Goal: Transaction & Acquisition: Purchase product/service

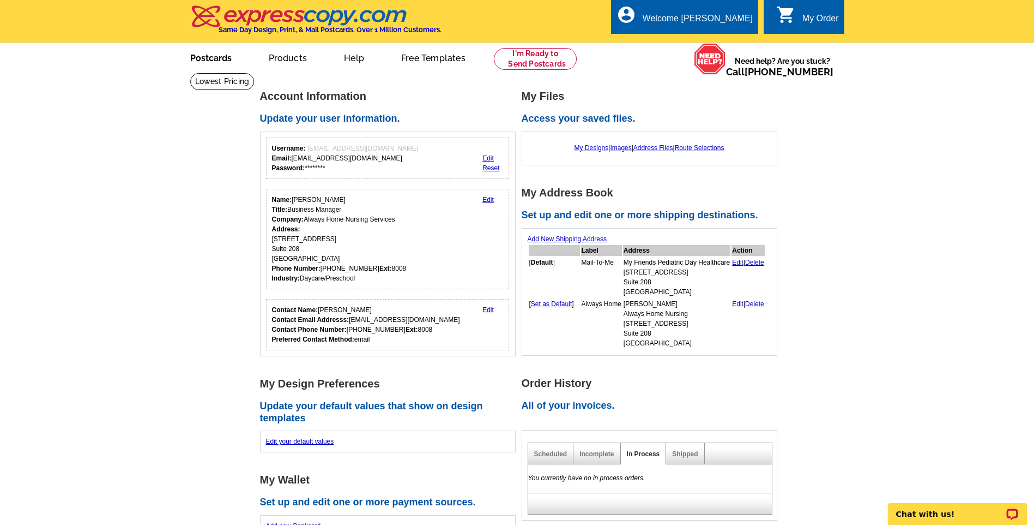
click at [209, 56] on link "Postcards" at bounding box center [211, 57] width 76 height 26
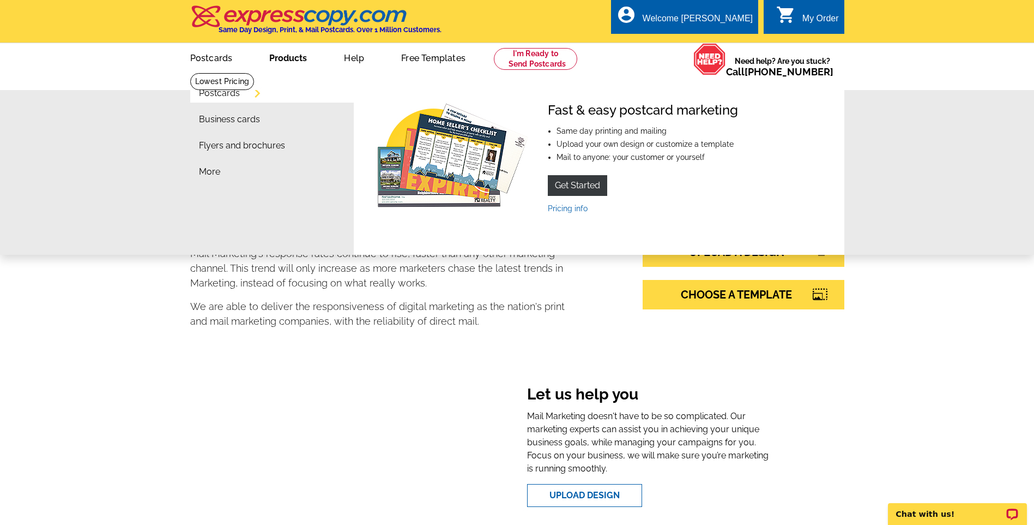
click at [292, 63] on link "Products" at bounding box center [288, 57] width 73 height 26
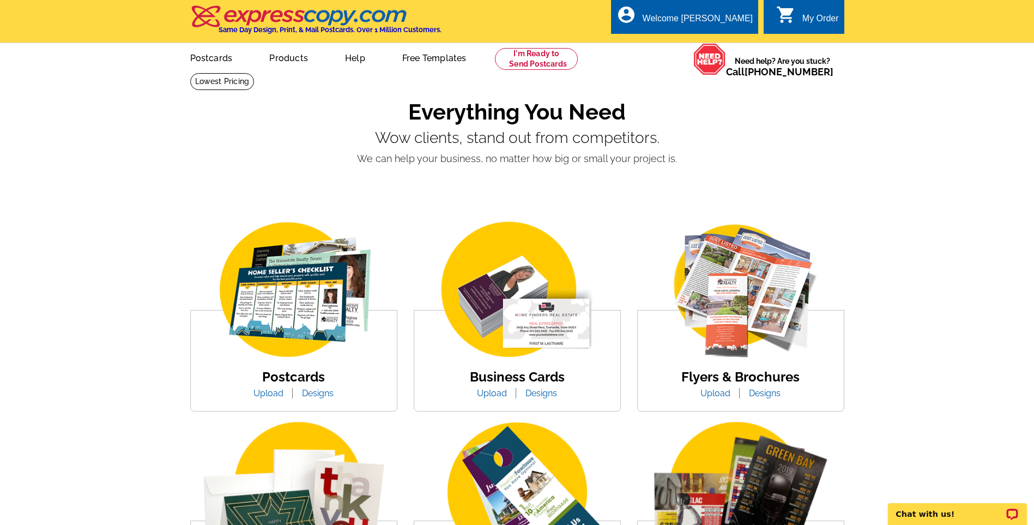
click at [720, 396] on link "Upload" at bounding box center [716, 393] width 46 height 10
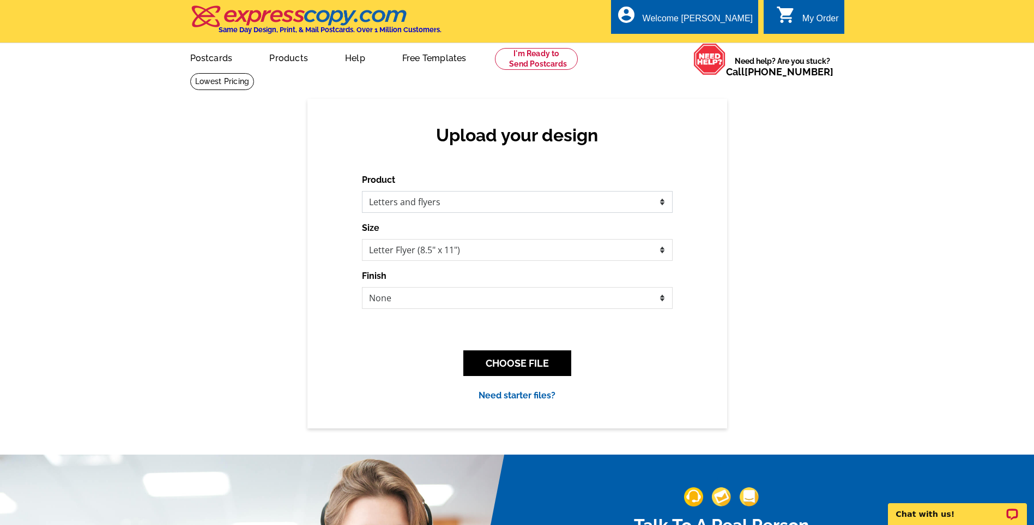
click at [525, 198] on select "Please select the type of file... Postcards Business Cards Letters and flyers G…" at bounding box center [517, 202] width 311 height 22
click at [362, 191] on select "Please select the type of file... Postcards Business Cards Letters and flyers G…" at bounding box center [517, 202] width 311 height 22
click at [593, 297] on select "None Envelope Mailer Bi-fold Mailer Tri-fold Mailer" at bounding box center [517, 298] width 311 height 22
select select "4"
click at [362, 287] on select "None Envelope Mailer Bi-fold Mailer Tri-fold Mailer" at bounding box center [517, 298] width 311 height 22
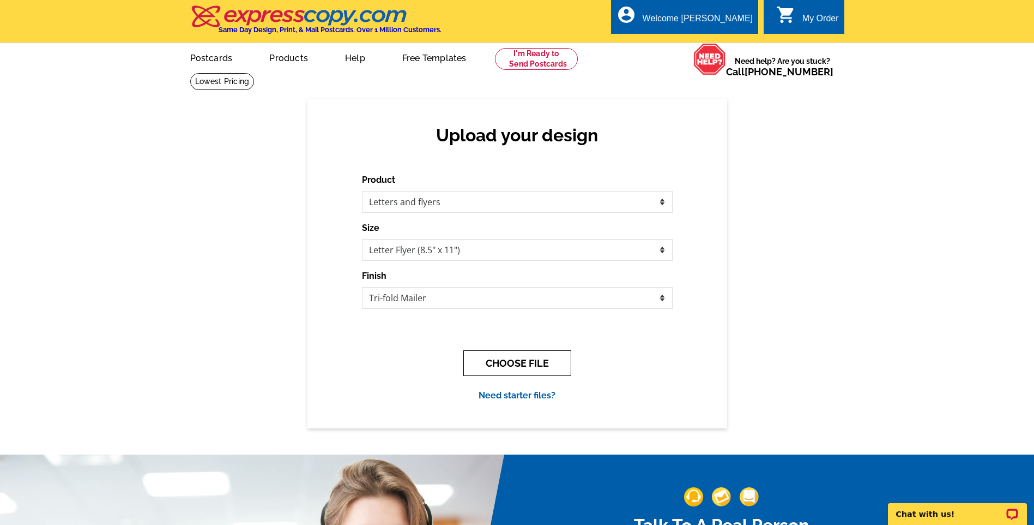
click at [515, 360] on button "CHOOSE FILE" at bounding box center [518, 363] width 108 height 26
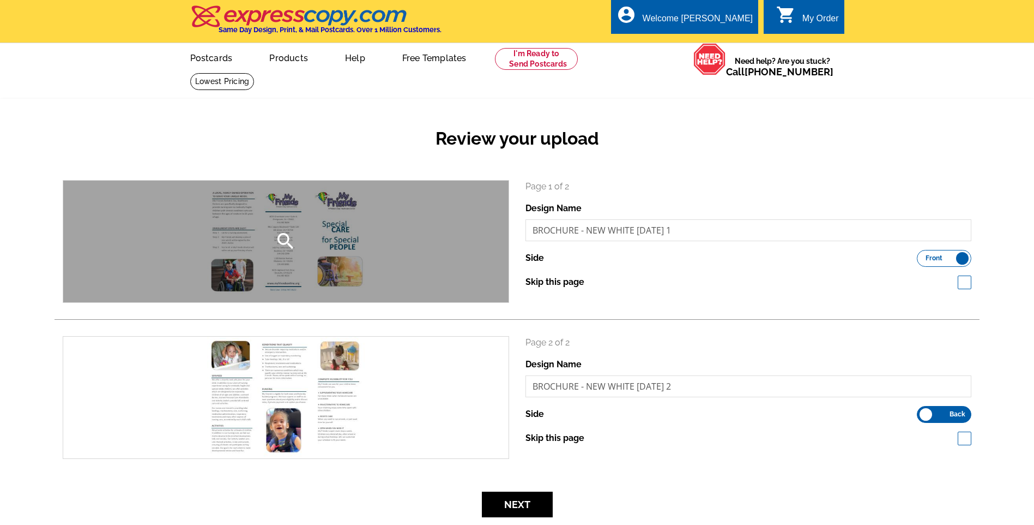
click at [499, 233] on div "search" at bounding box center [286, 241] width 446 height 122
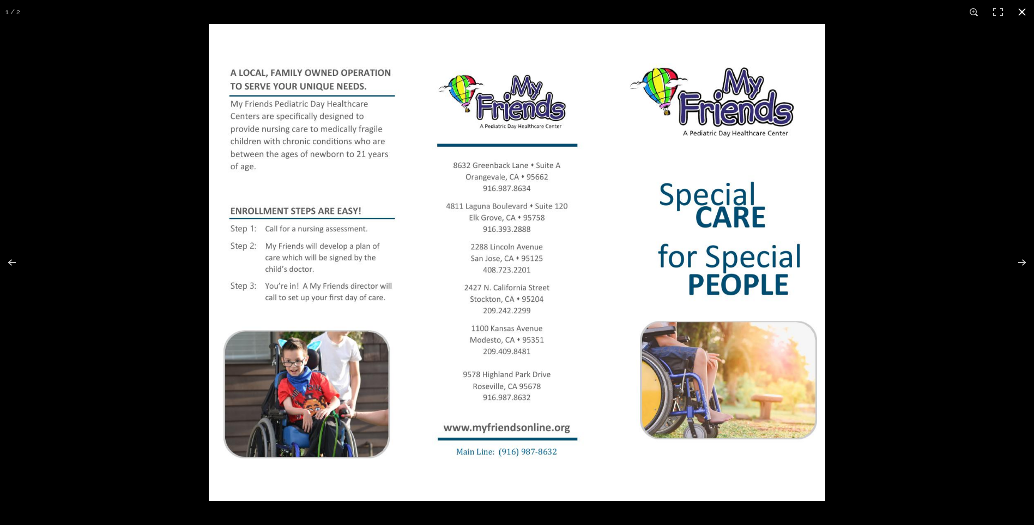
click at [1024, 9] on button at bounding box center [1022, 12] width 24 height 24
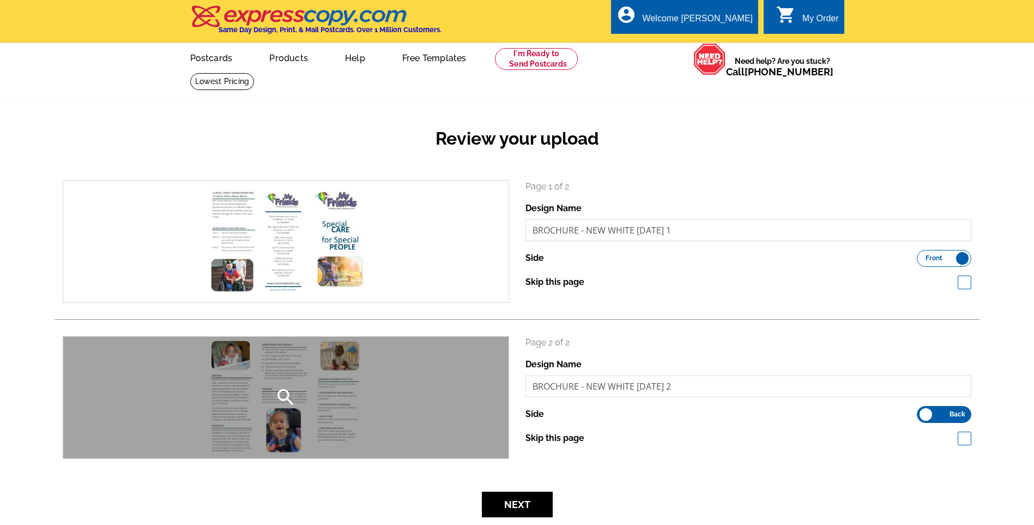
click at [408, 390] on div "search" at bounding box center [286, 397] width 446 height 122
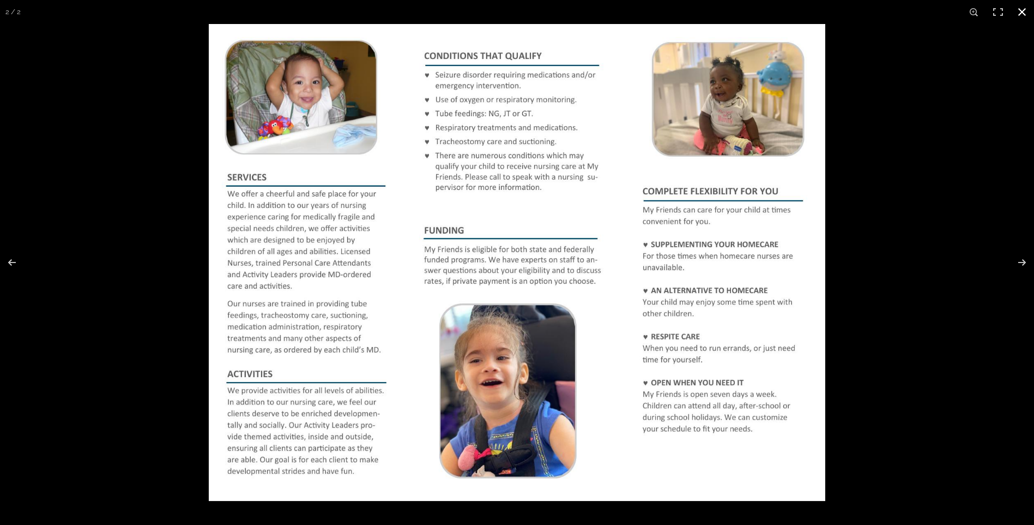
click at [1022, 7] on button at bounding box center [1022, 12] width 24 height 24
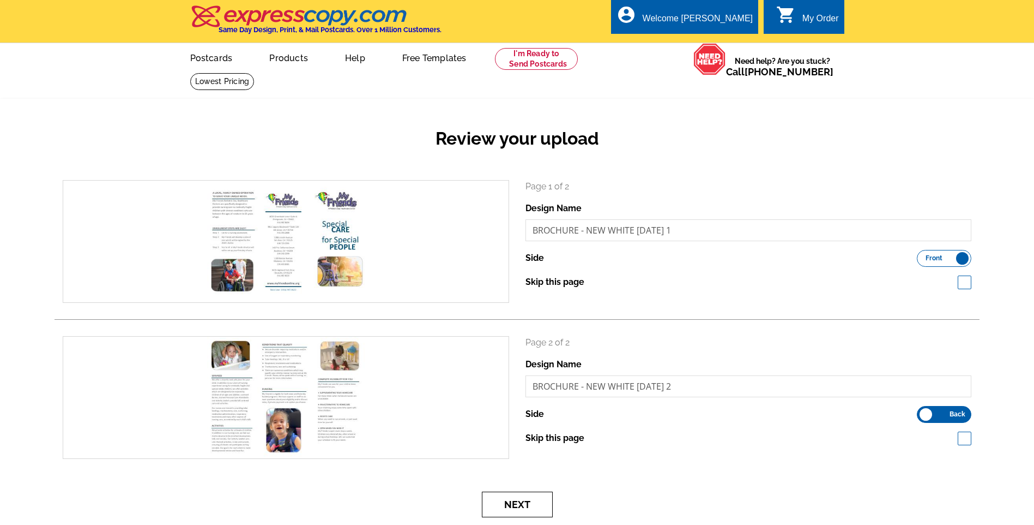
click at [534, 505] on button "Next" at bounding box center [517, 504] width 71 height 26
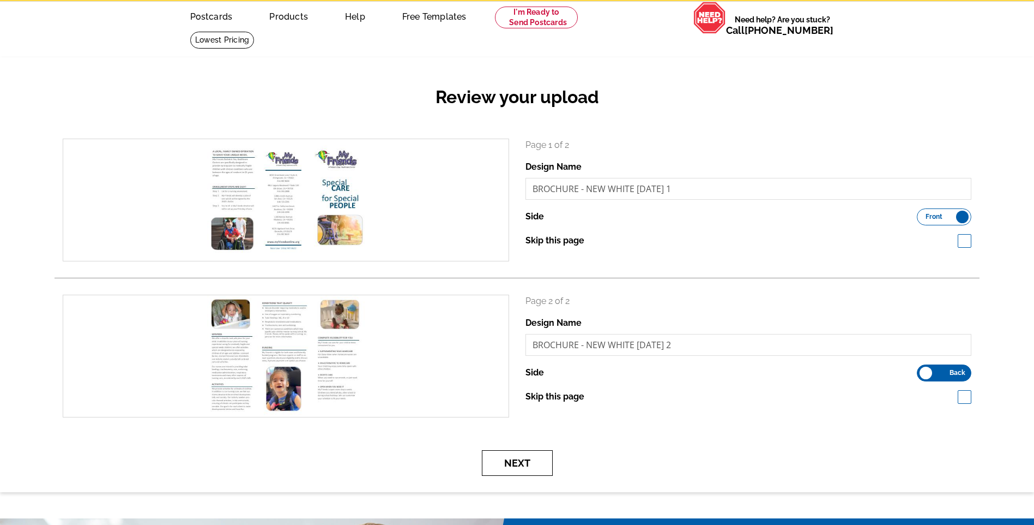
scroll to position [135, 0]
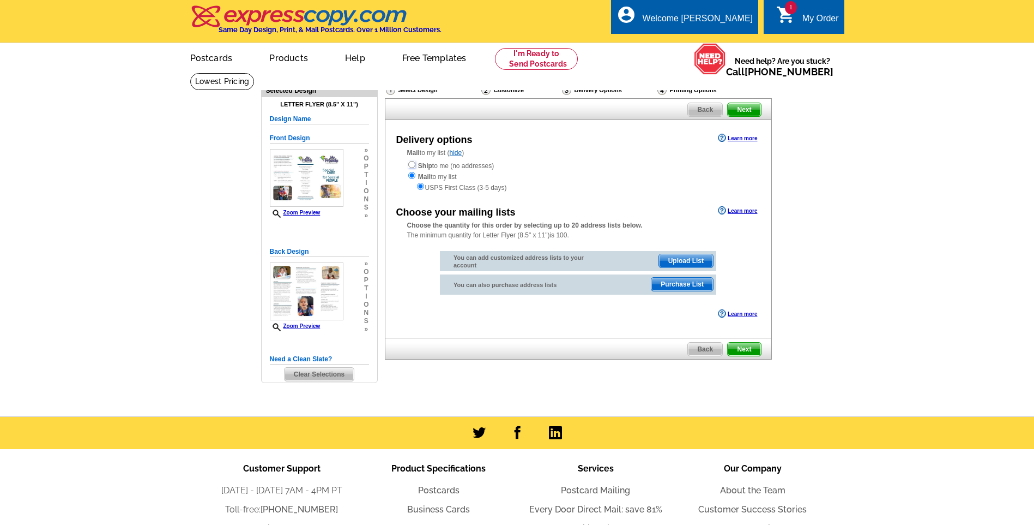
click at [411, 164] on input "radio" at bounding box center [411, 164] width 7 height 7
radio input "true"
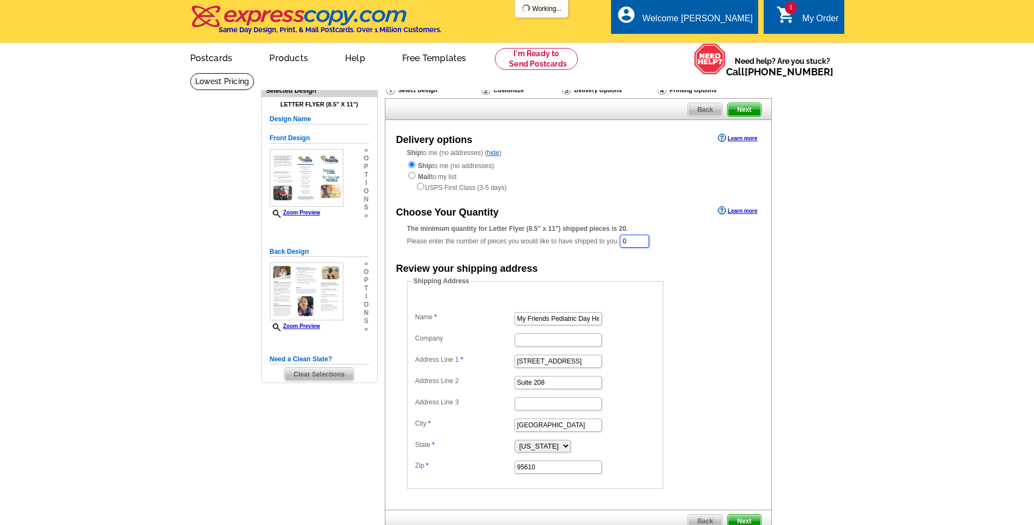
click at [639, 239] on input "0" at bounding box center [634, 240] width 29 height 13
type input "200"
click at [690, 316] on dd "Shipping Address Name My Friends Pediatric Day Healthcare Company Address Line …" at bounding box center [552, 383] width 290 height 213
click at [652, 329] on dl "Name My Friends Pediatric Day Healthcare Company Address Line 1 7777 Greenback …" at bounding box center [535, 385] width 245 height 179
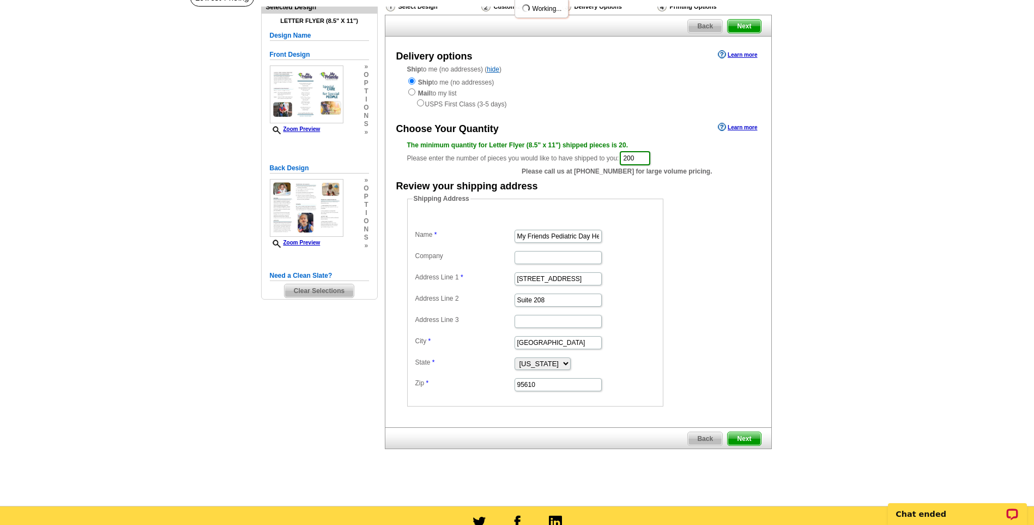
scroll to position [109, 0]
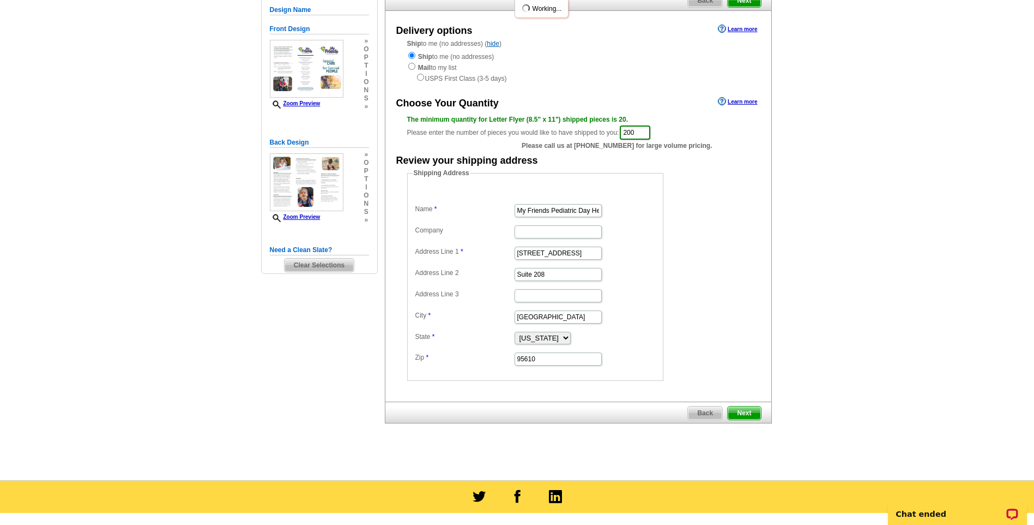
click at [741, 419] on span "Next" at bounding box center [744, 412] width 33 height 13
click at [746, 411] on span "Next" at bounding box center [744, 412] width 33 height 13
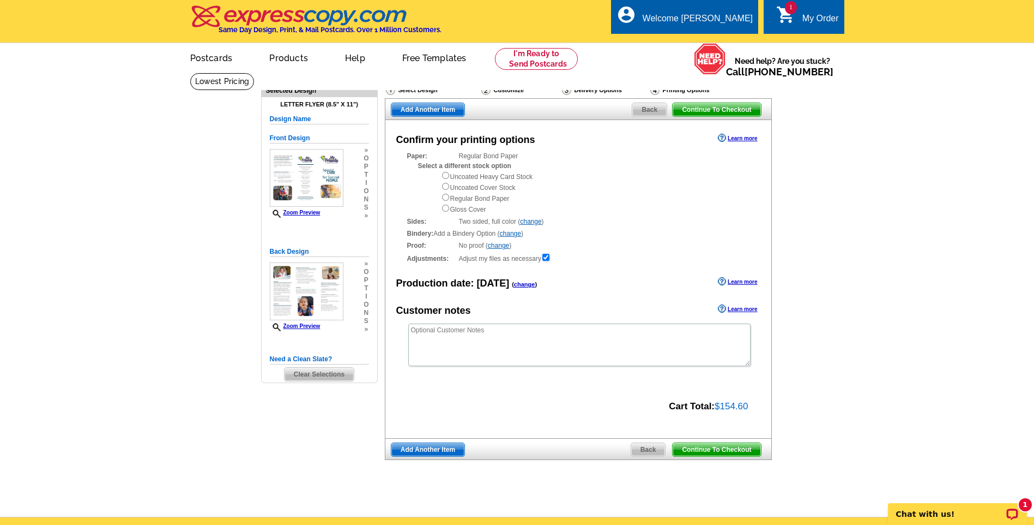
click at [734, 140] on link "Learn more" at bounding box center [737, 138] width 39 height 9
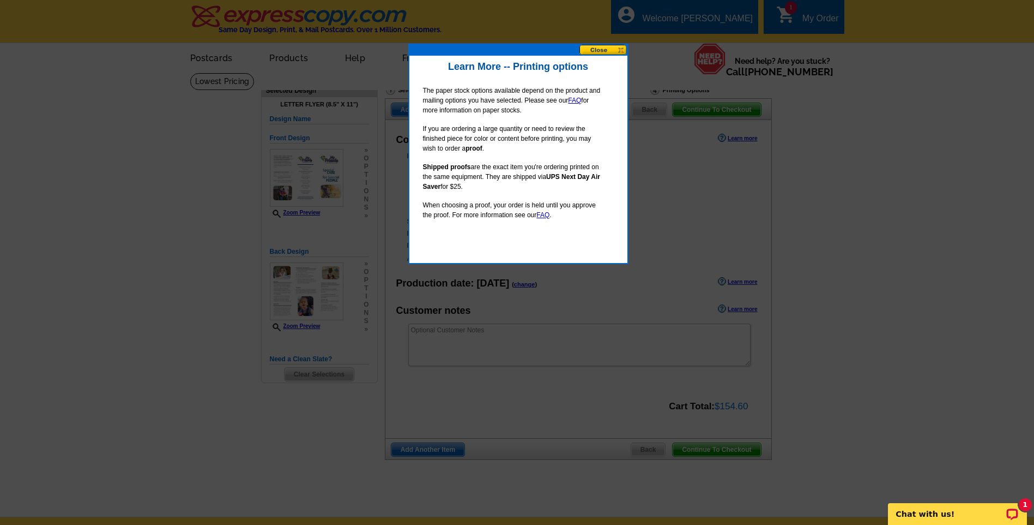
click at [610, 47] on button at bounding box center [604, 50] width 48 height 10
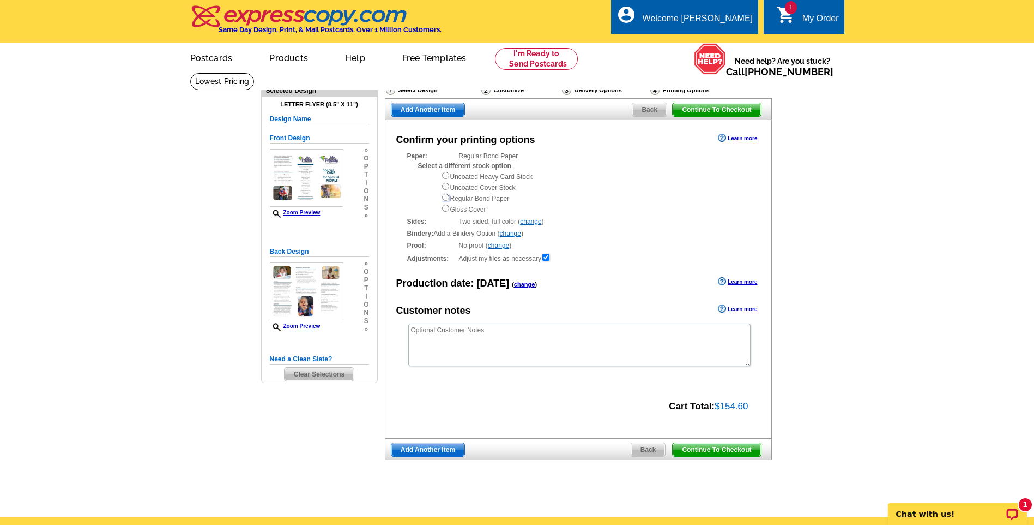
click at [446, 196] on input "radio" at bounding box center [445, 197] width 7 height 7
radio input "true"
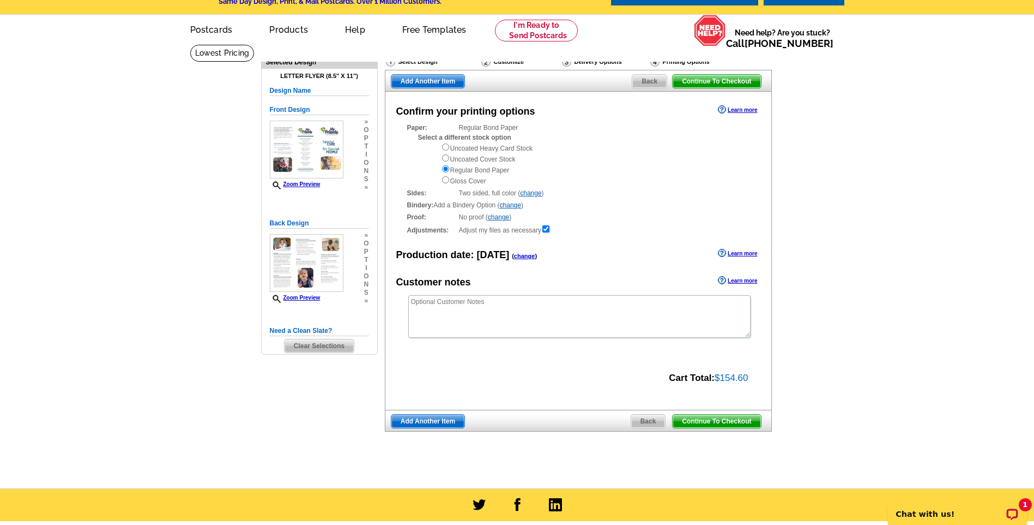
scroll to position [55, 0]
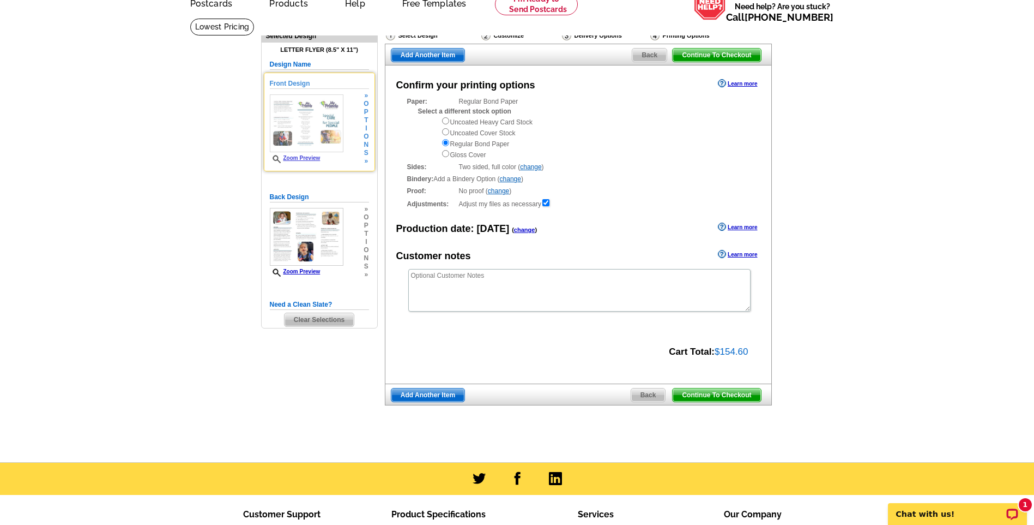
click at [291, 117] on img at bounding box center [307, 123] width 74 height 58
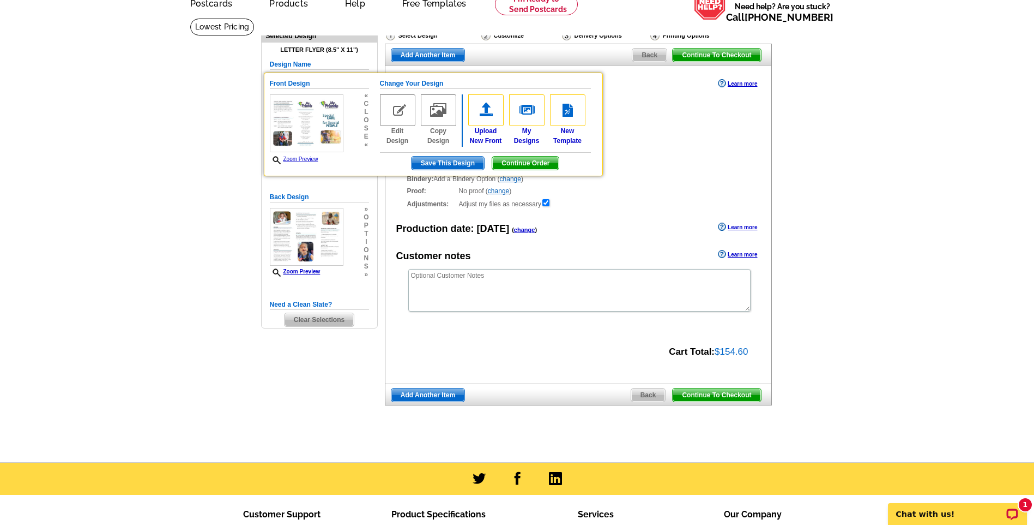
click at [201, 154] on main "Need Help? call [PHONE_NUMBER], chat with support, or have our designers make s…" at bounding box center [517, 240] width 1034 height 444
click at [449, 395] on span "Add Another Item" at bounding box center [428, 394] width 73 height 13
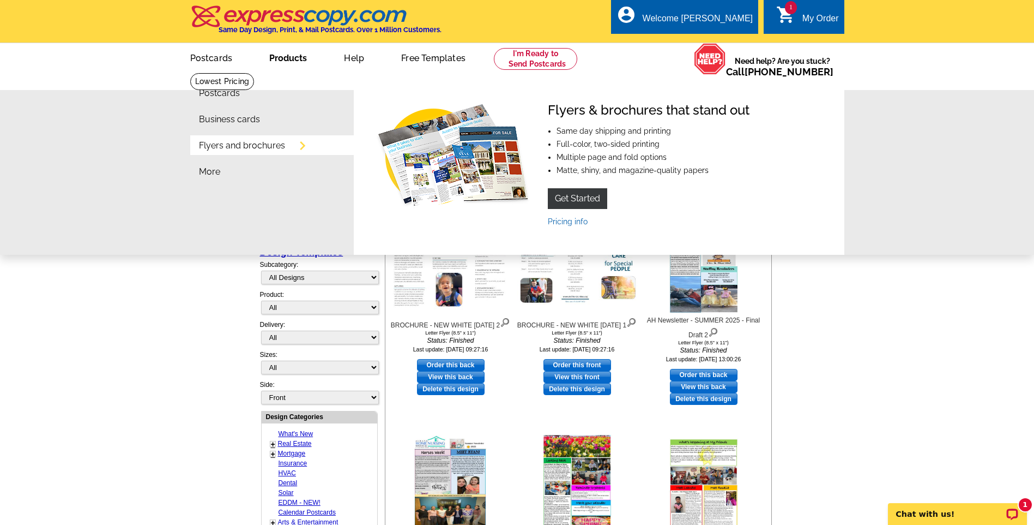
click at [228, 150] on link "Flyers and brochures" at bounding box center [242, 145] width 86 height 9
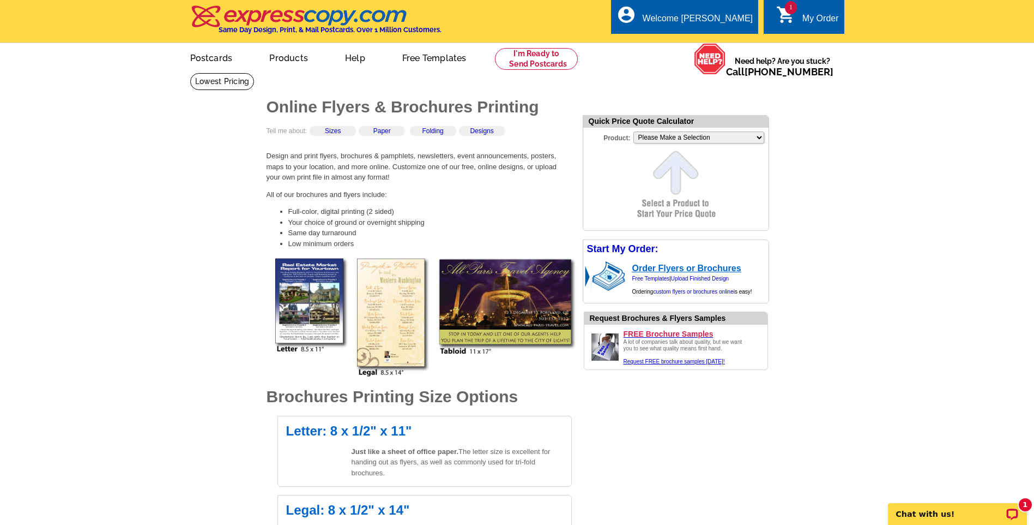
click at [685, 268] on link "Order Flyers or Brochures" at bounding box center [687, 267] width 109 height 9
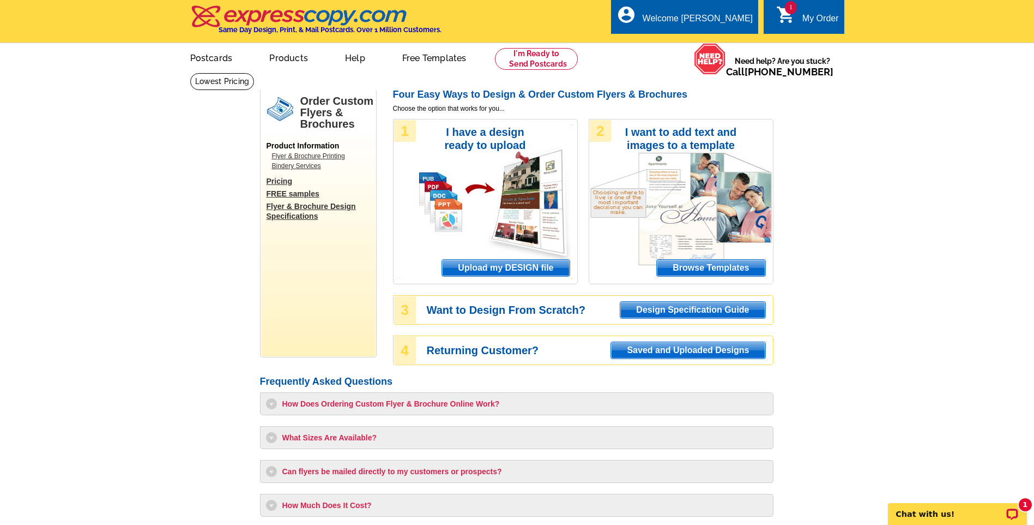
click at [526, 269] on span "Upload my DESIGN file" at bounding box center [505, 268] width 127 height 16
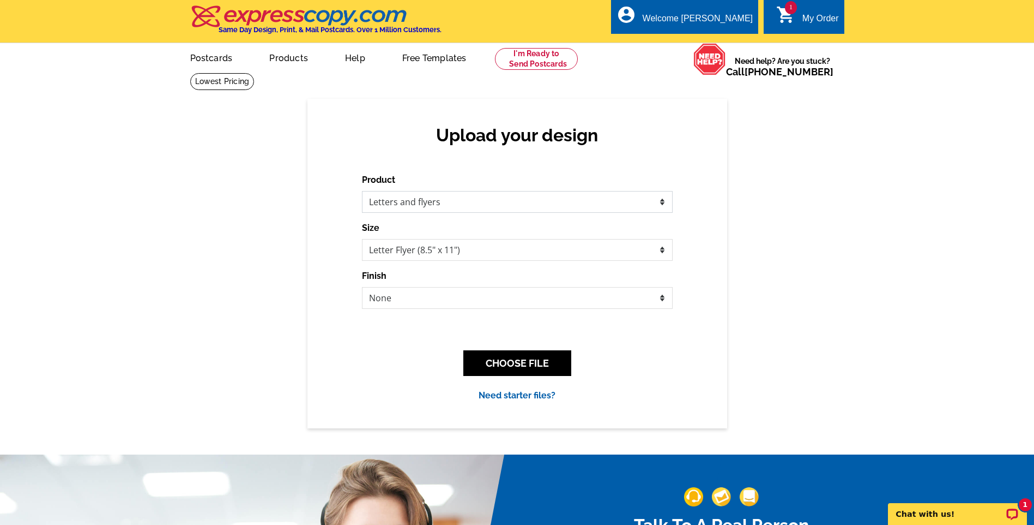
click at [546, 201] on select "Please select the type of file... Postcards Business Cards Letters and flyers G…" at bounding box center [517, 202] width 311 height 22
click at [515, 360] on button "CHOOSE FILE" at bounding box center [518, 363] width 108 height 26
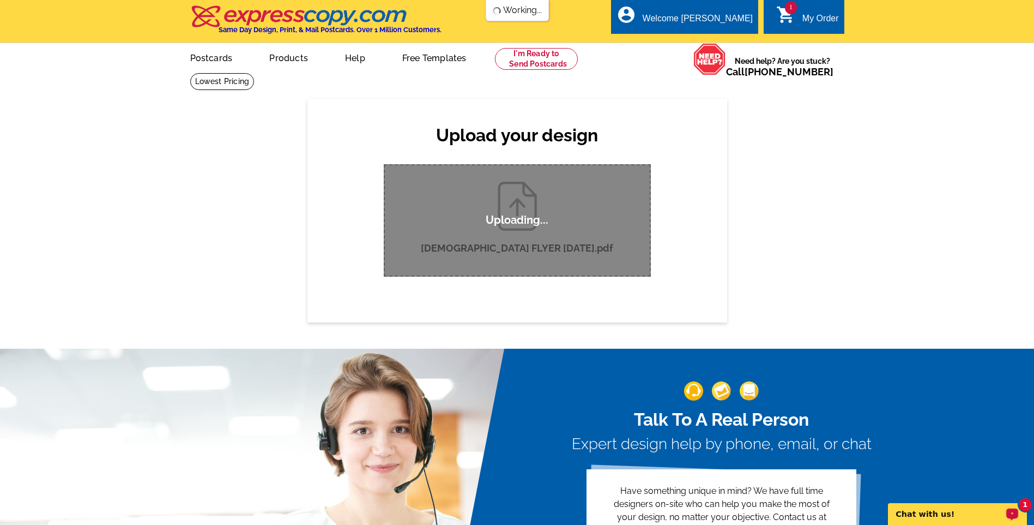
click at [1026, 504] on div "1" at bounding box center [1025, 504] width 13 height 13
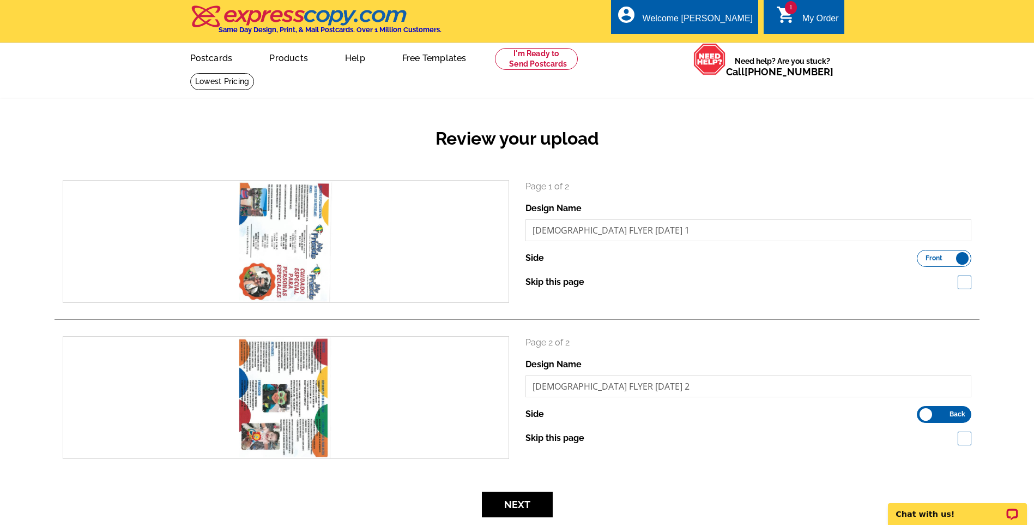
drag, startPoint x: 369, startPoint y: 225, endPoint x: 345, endPoint y: 318, distance: 96.3
click at [345, 318] on div "search Page 1 of 2 Design Name [DEMOGRAPHIC_DATA] FLYER [DATE] 1 Side Front Bac…" at bounding box center [517, 250] width 925 height 140
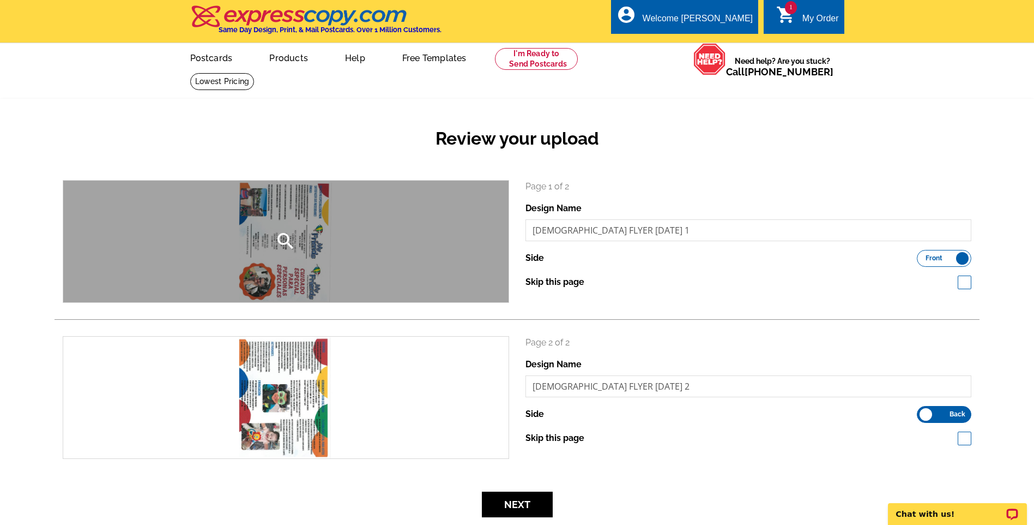
click at [304, 233] on div "search" at bounding box center [286, 241] width 446 height 122
click at [0, 0] on div at bounding box center [0, 0] width 0 height 0
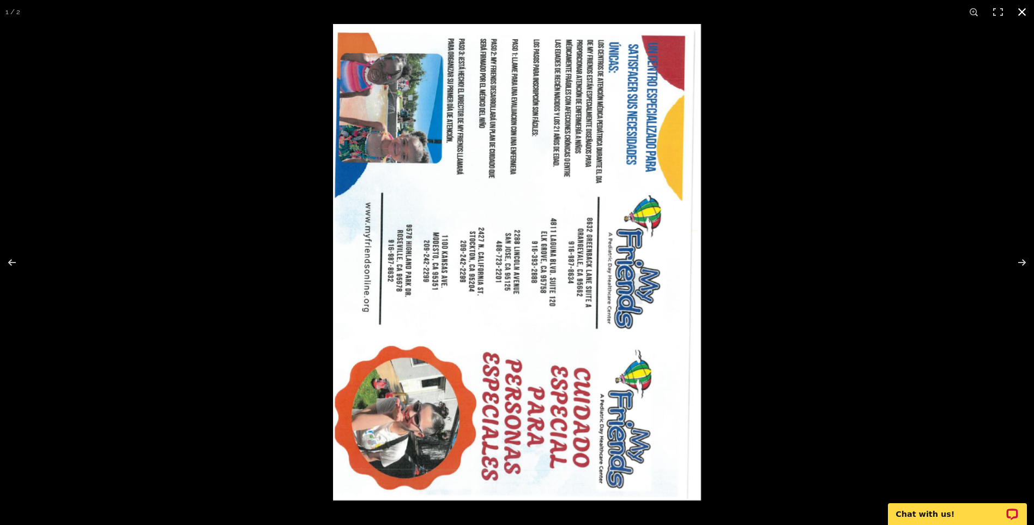
drag, startPoint x: 878, startPoint y: 106, endPoint x: 808, endPoint y: 134, distance: 75.4
click at [808, 134] on div at bounding box center [850, 286] width 1034 height 525
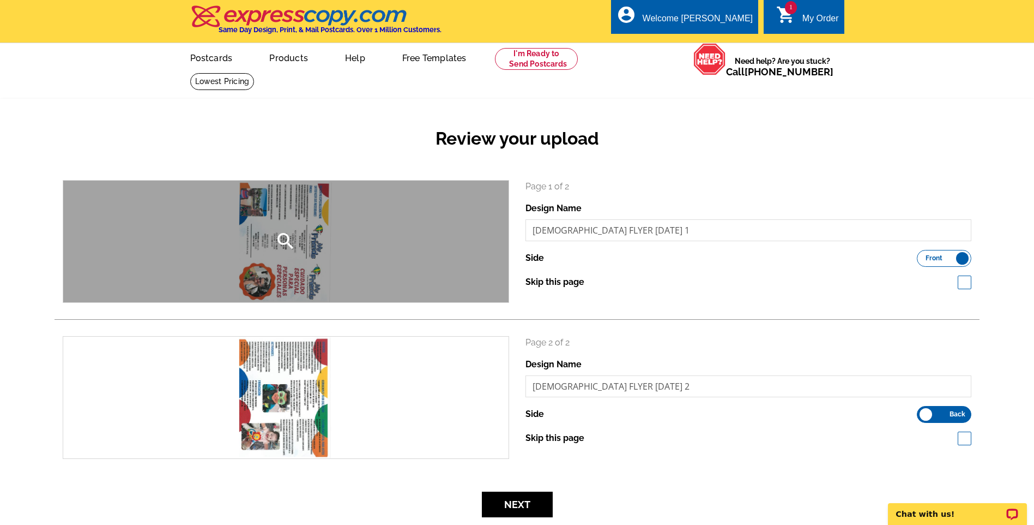
click at [296, 234] on icon "search" at bounding box center [286, 241] width 22 height 22
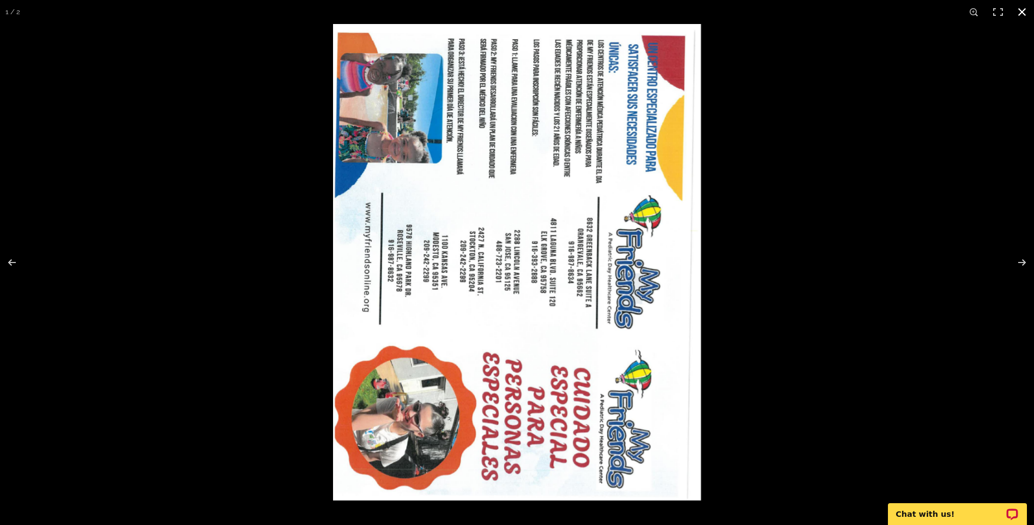
click at [1026, 8] on button at bounding box center [1022, 12] width 24 height 24
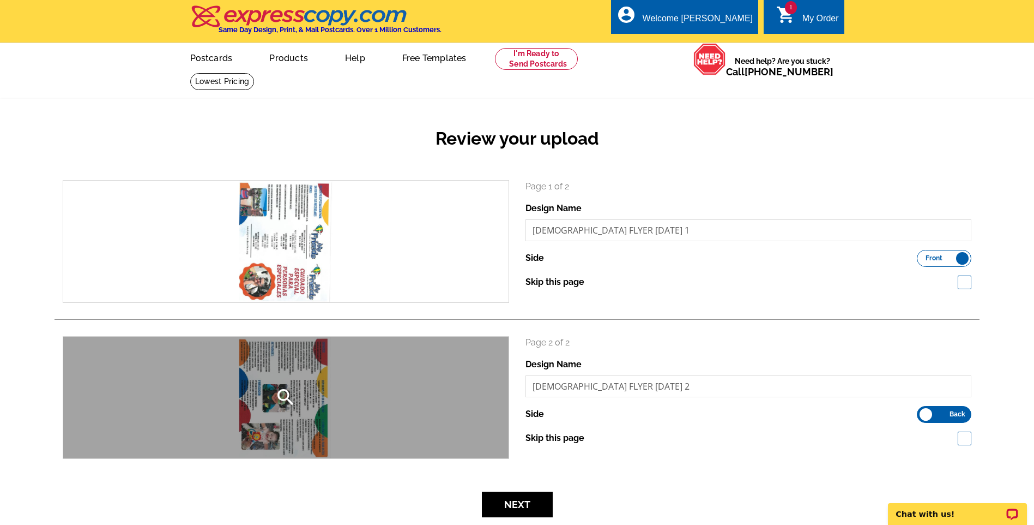
click at [347, 348] on div "search" at bounding box center [286, 397] width 446 height 122
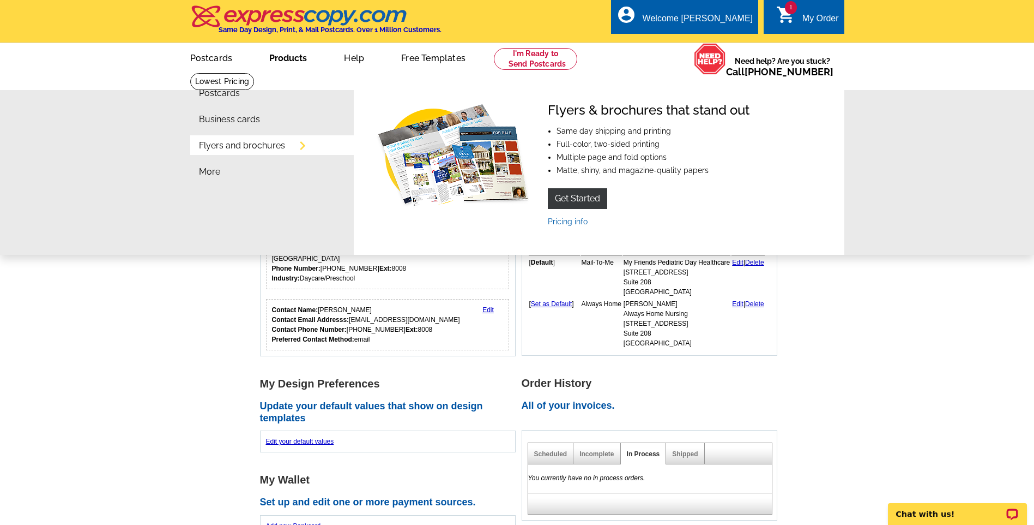
click at [230, 148] on link "Flyers and brochures" at bounding box center [242, 145] width 86 height 9
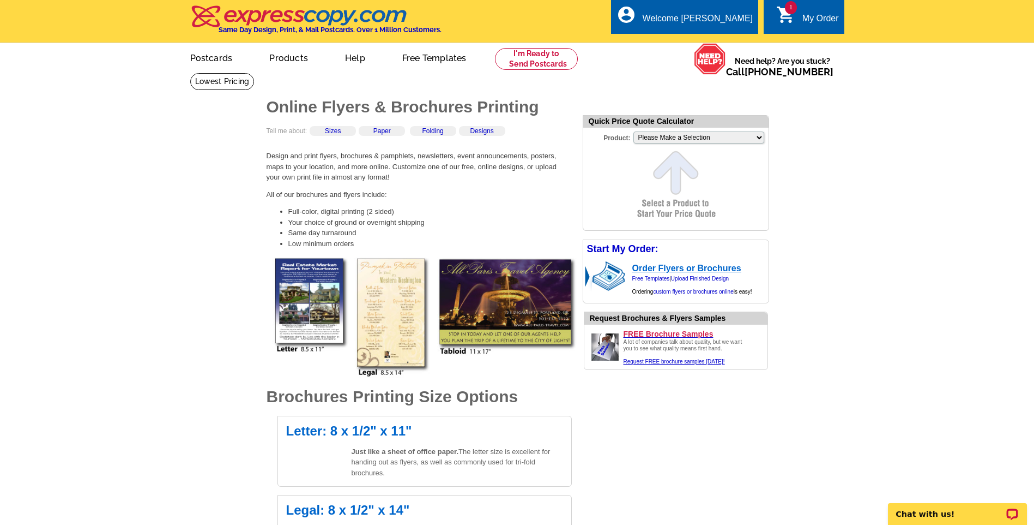
click at [671, 269] on link "Order Flyers or Brochures" at bounding box center [687, 267] width 109 height 9
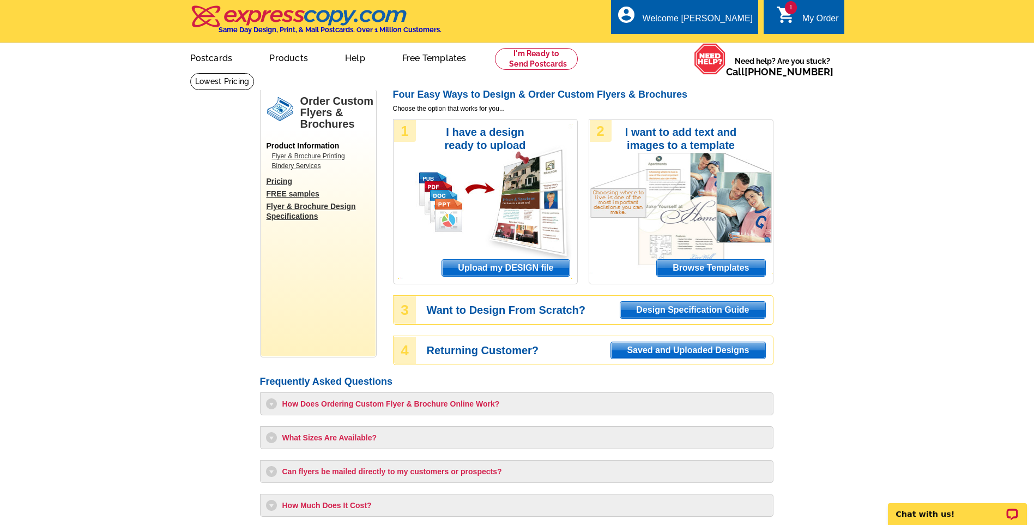
click at [498, 267] on span "Upload my DESIGN file" at bounding box center [505, 268] width 127 height 16
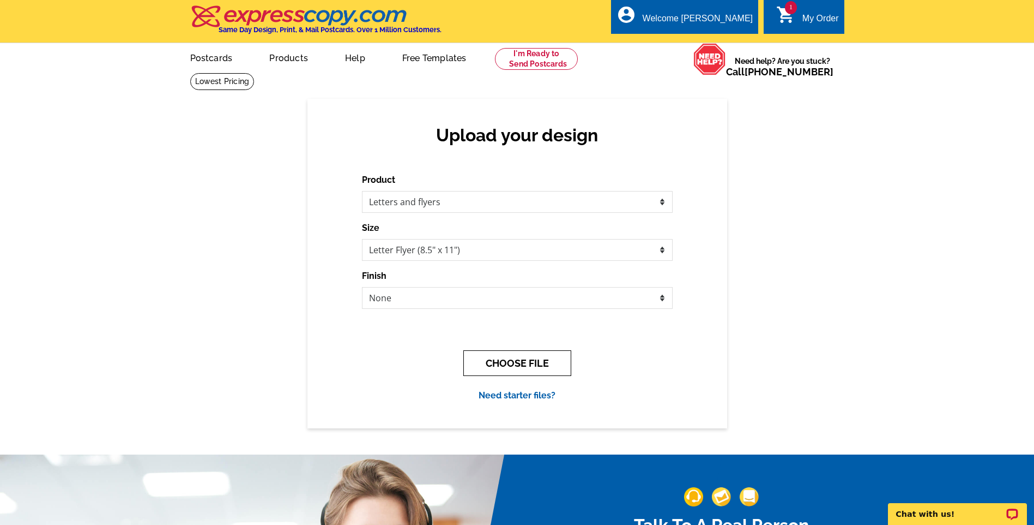
click at [513, 362] on button "CHOOSE FILE" at bounding box center [518, 363] width 108 height 26
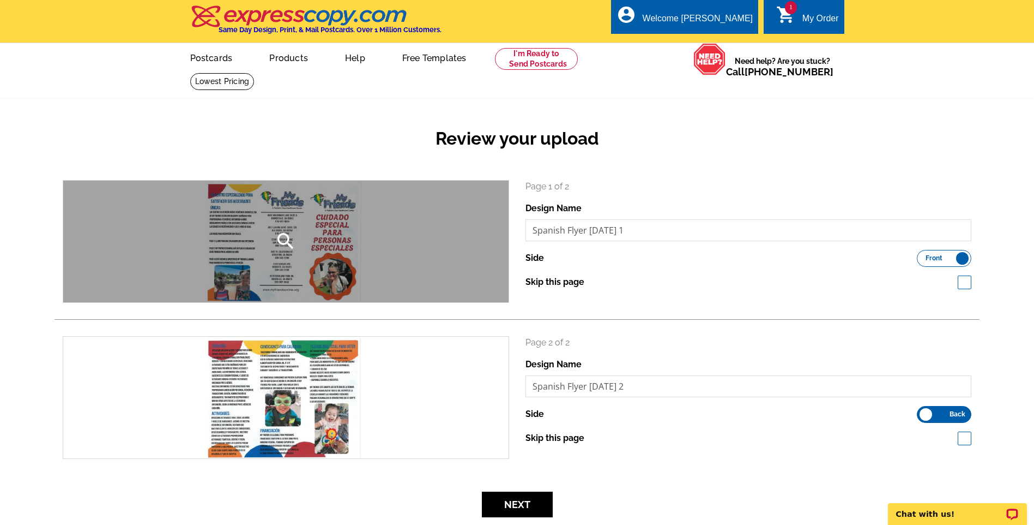
click at [368, 250] on div "search" at bounding box center [286, 241] width 446 height 122
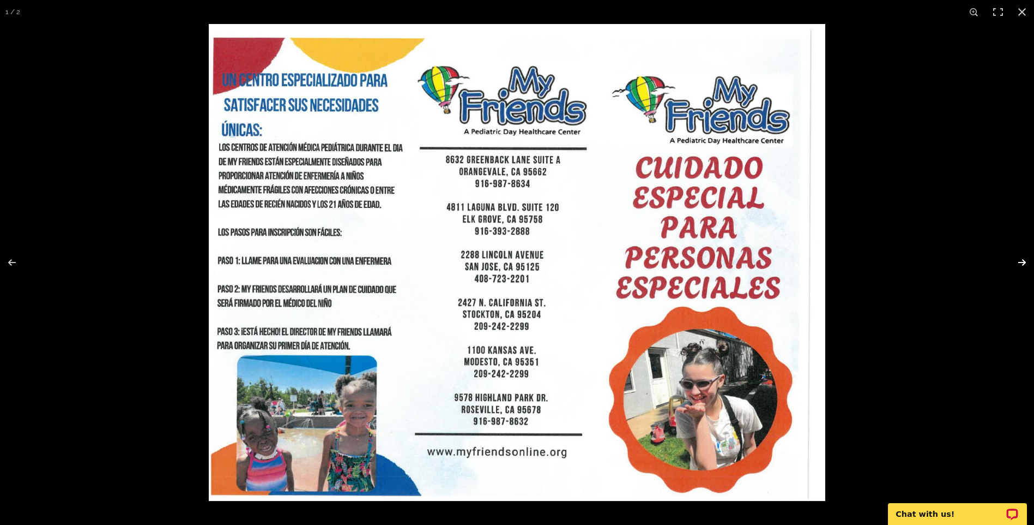
click at [1022, 261] on button at bounding box center [1015, 262] width 38 height 55
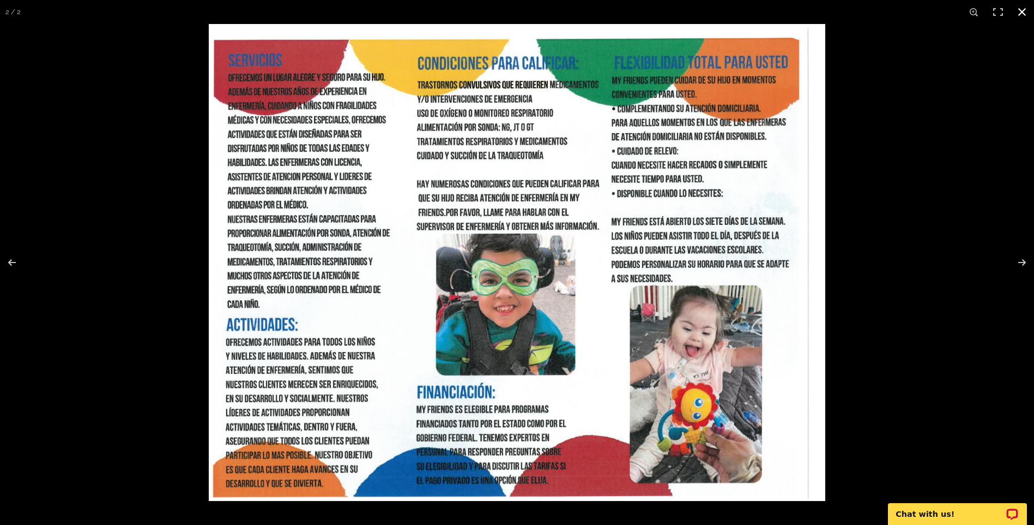
click at [1019, 10] on button at bounding box center [1022, 12] width 24 height 24
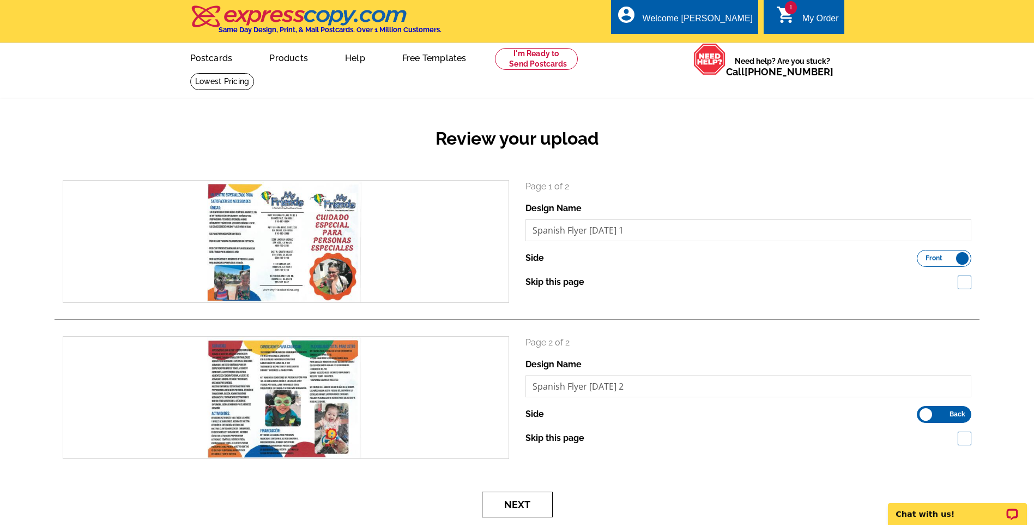
click at [528, 505] on button "Next" at bounding box center [517, 504] width 71 height 26
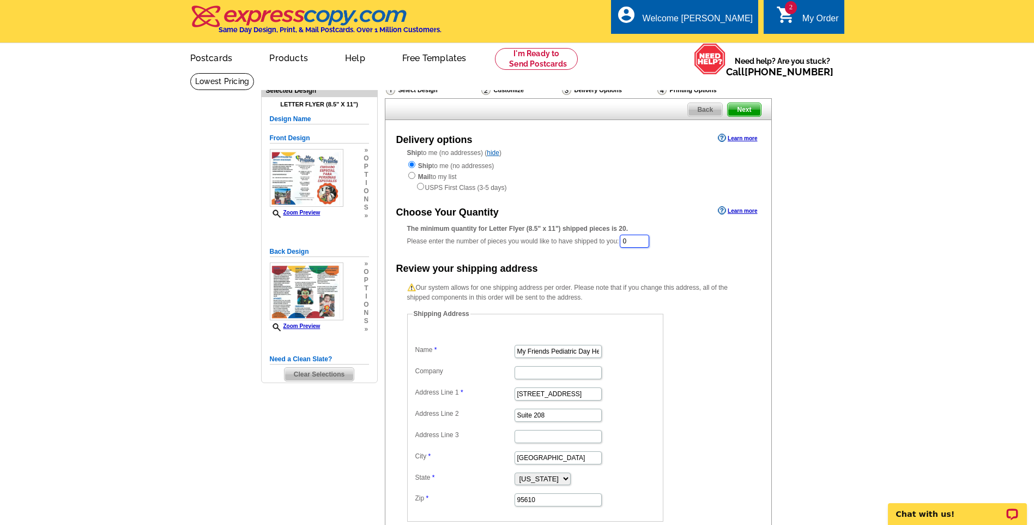
click at [640, 241] on input "0" at bounding box center [634, 240] width 29 height 13
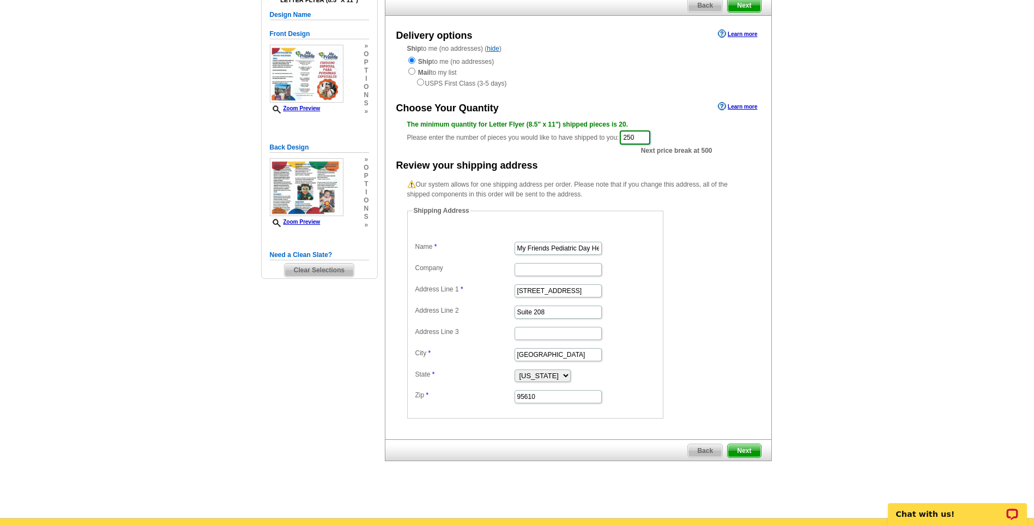
scroll to position [109, 0]
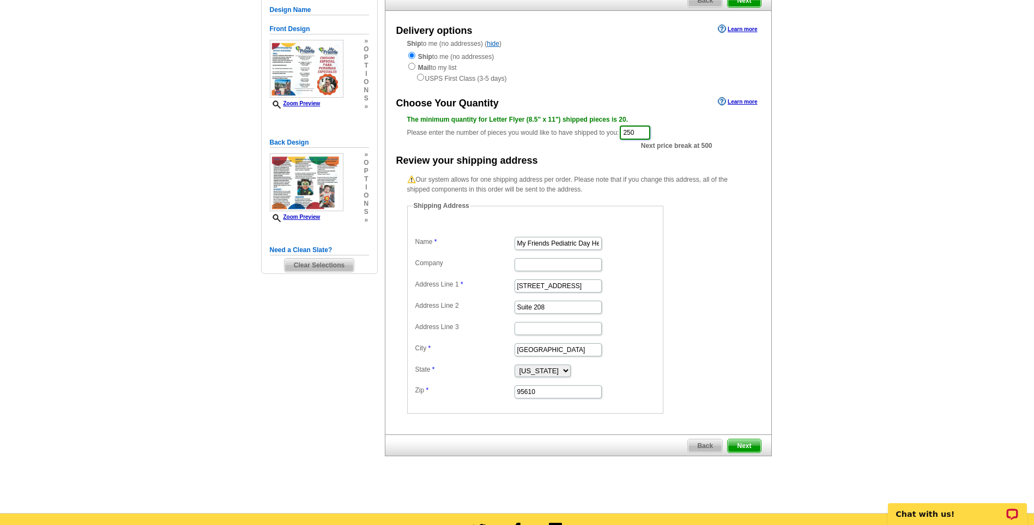
type input "250"
click at [529, 266] on input "Company" at bounding box center [558, 264] width 87 height 13
type input "Attn: Julie McCormack"
click at [740, 446] on span "Next" at bounding box center [744, 445] width 33 height 13
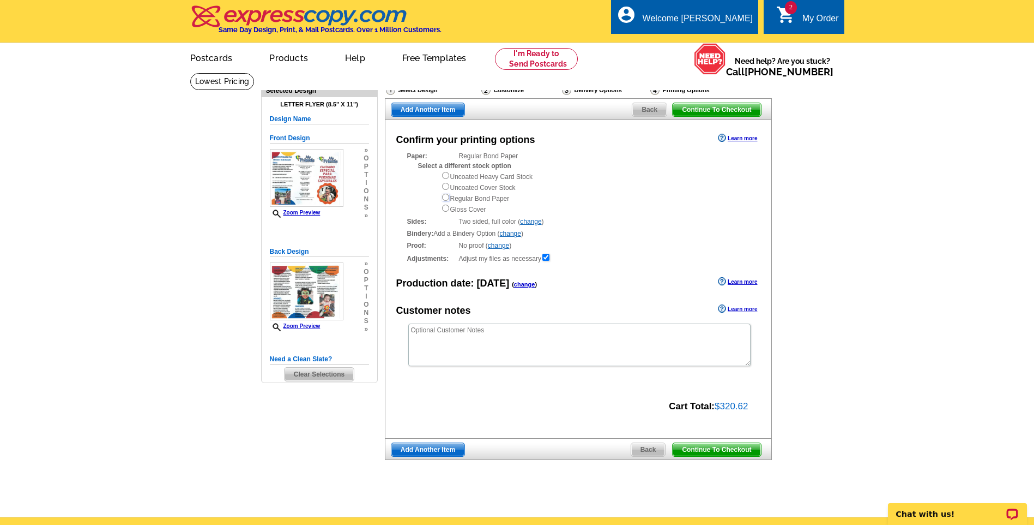
click at [445, 197] on input "radio" at bounding box center [445, 197] width 7 height 7
radio input "true"
click at [724, 453] on span "Continue To Checkout" at bounding box center [717, 449] width 88 height 13
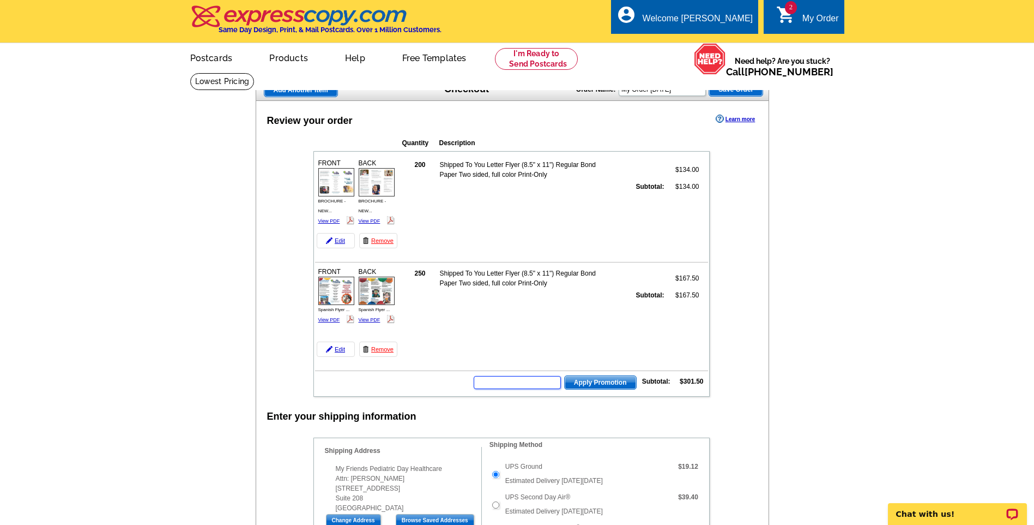
click at [502, 381] on input "text" at bounding box center [517, 382] width 87 height 13
type input "CHAT20"
click at [598, 384] on span "Apply Promotion" at bounding box center [600, 382] width 71 height 13
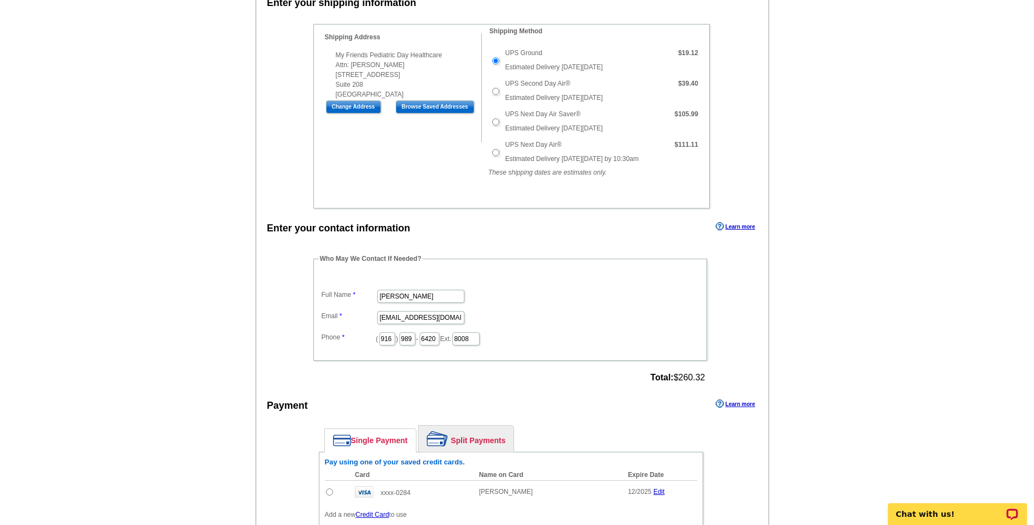
scroll to position [491, 0]
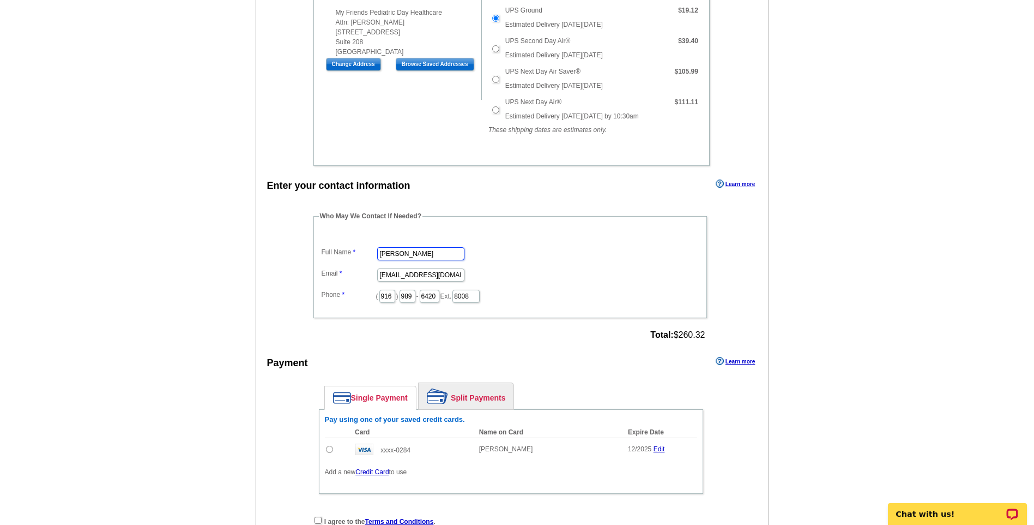
drag, startPoint x: 443, startPoint y: 255, endPoint x: -2, endPoint y: 256, distance: 445.0
click at [0, 256] on html "Welcome back [PERSON_NAME] My Account Logout local_phone Same Day Design, Print…" at bounding box center [517, 182] width 1034 height 1346
type input "[PERSON_NAME]"
type input "[PERSON_NAME][EMAIL_ADDRESS][DOMAIN_NAME]"
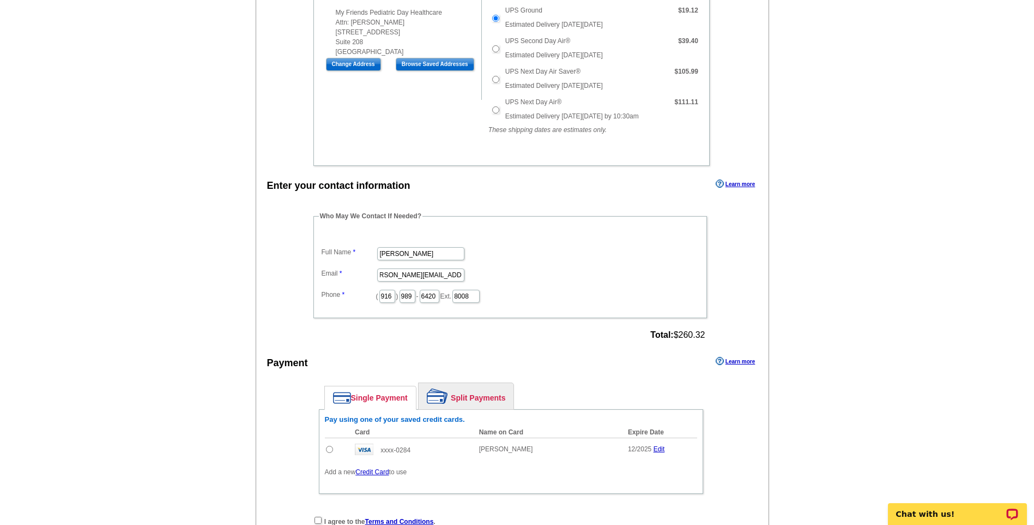
click at [613, 248] on dd "[PERSON_NAME]" at bounding box center [510, 252] width 383 height 17
drag, startPoint x: 508, startPoint y: 298, endPoint x: 224, endPoint y: 284, distance: 283.9
click at [224, 284] on main "Add Another Item Checkout Order Name: My Order [DATE] Save Order Review your or…" at bounding box center [517, 102] width 1034 height 1040
type input "1046"
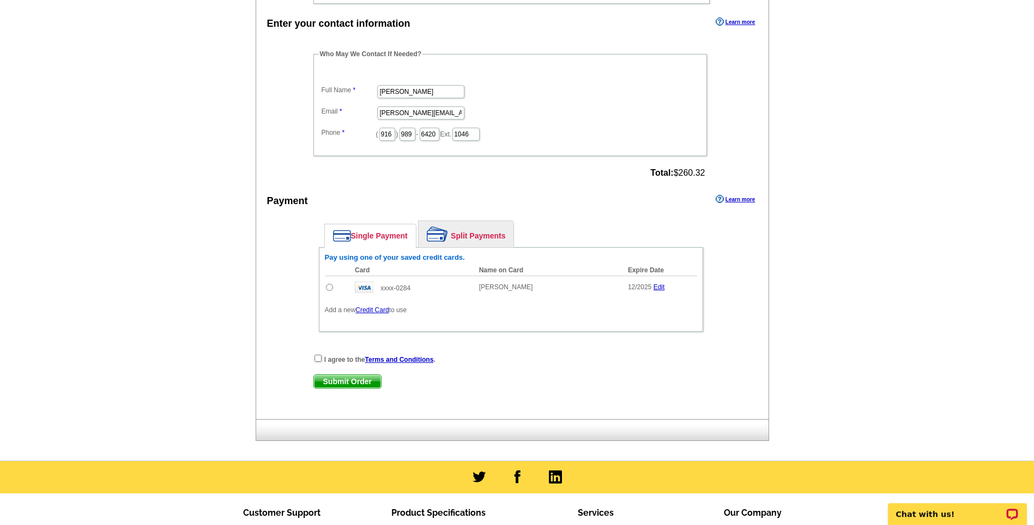
scroll to position [654, 0]
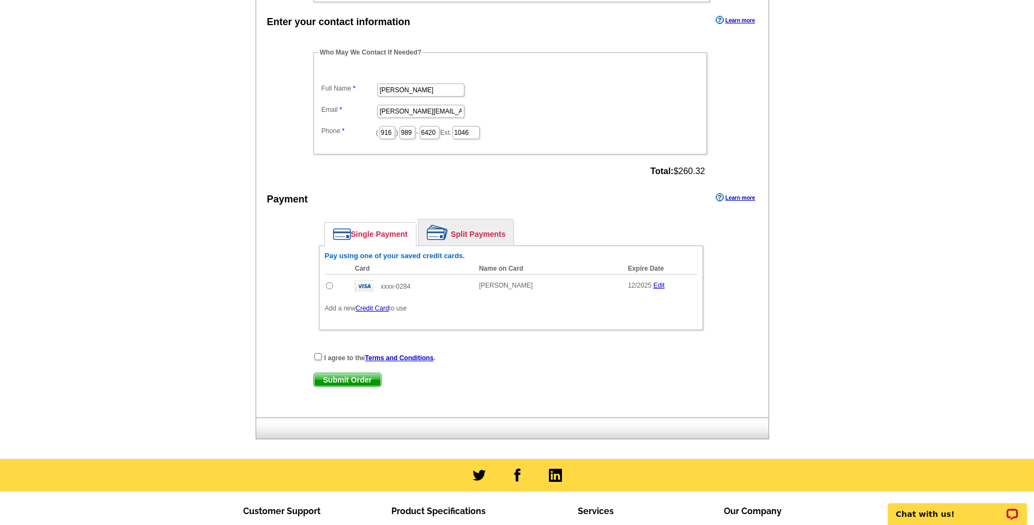
click at [370, 307] on link "Credit Card" at bounding box center [372, 308] width 33 height 8
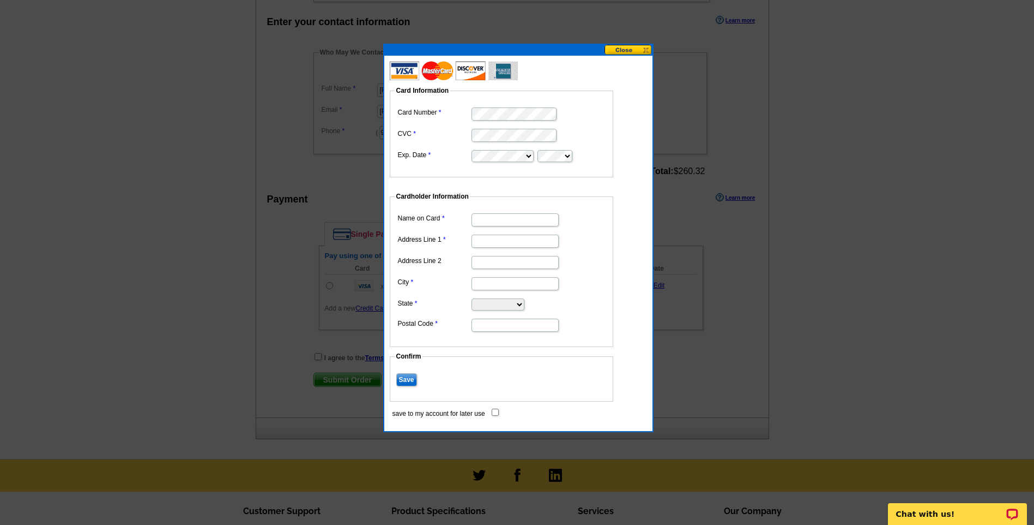
click at [507, 219] on input "Name on Card" at bounding box center [515, 219] width 87 height 13
click at [485, 243] on input "Address Line 1" at bounding box center [515, 240] width 87 height 13
drag, startPoint x: 534, startPoint y: 221, endPoint x: 200, endPoint y: 203, distance: 335.3
click at [205, 207] on body "Welcome back [PERSON_NAME] My Account Logout local_phone Same Day Design, Print…" at bounding box center [517, 19] width 1034 height 1346
type input "[PERSON_NAME]"
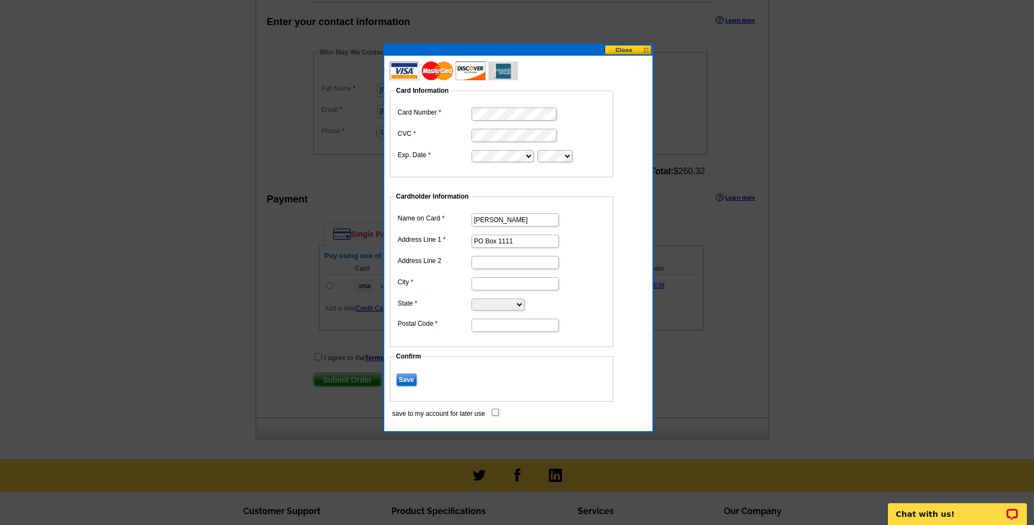
type input "PO Box 1111"
type input "[GEOGRAPHIC_DATA]"
select select "CA"
type input "95628"
click at [611, 218] on fieldset "Cardholder Information Name on Card [PERSON_NAME] Address Line 1 PO Box 1111 Ad…" at bounding box center [502, 268] width 224 height 155
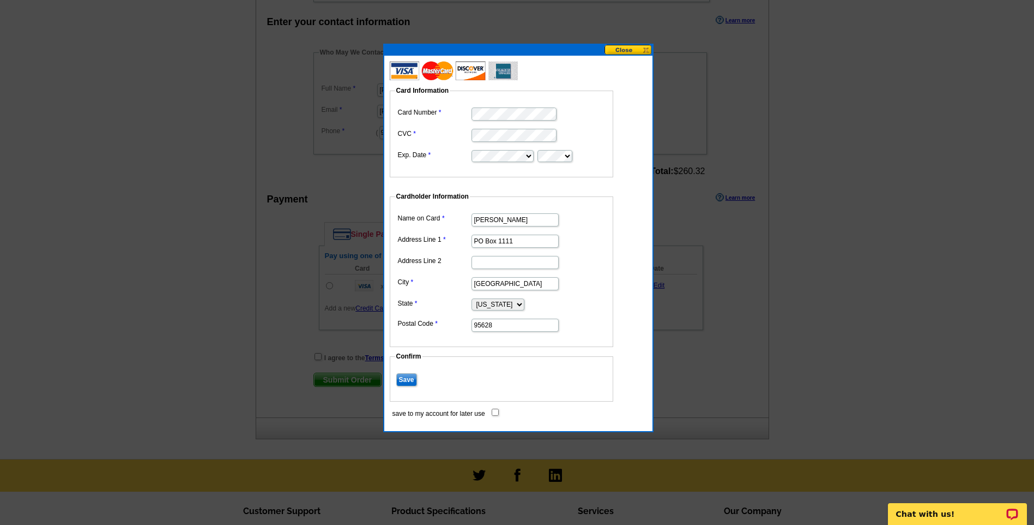
click at [412, 375] on input "Save" at bounding box center [406, 379] width 21 height 13
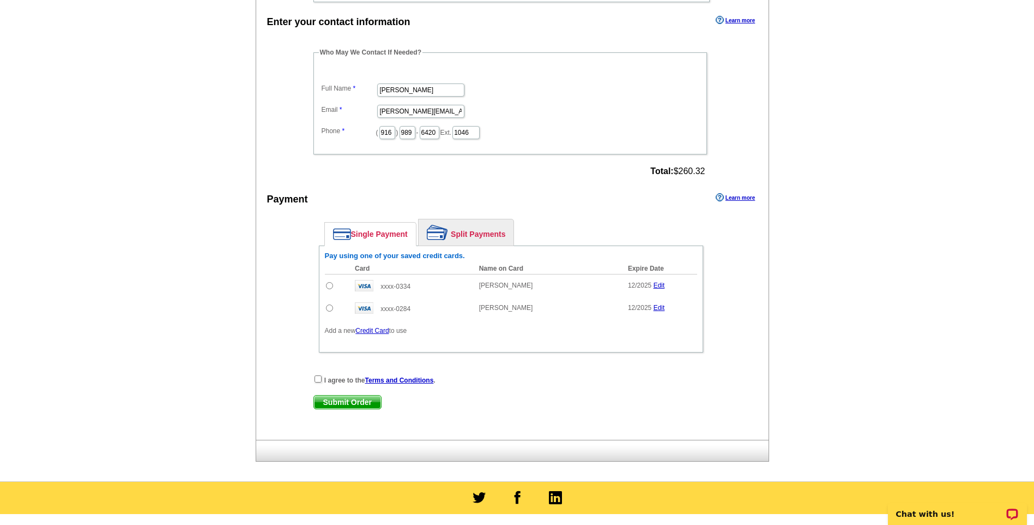
click at [331, 285] on input "radio" at bounding box center [329, 285] width 7 height 7
radio input "true"
click at [318, 377] on input "checkbox" at bounding box center [318, 378] width 7 height 7
checkbox input "true"
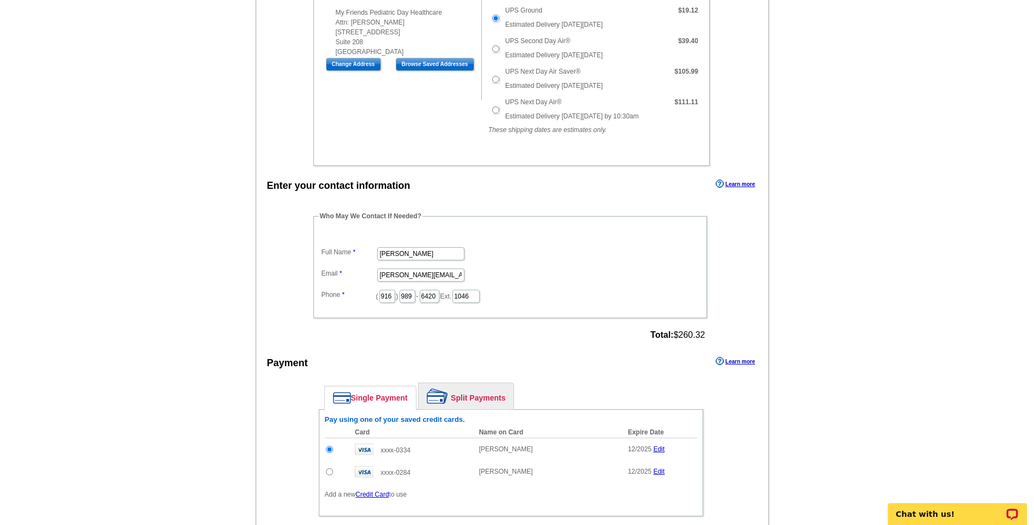
scroll to position [818, 0]
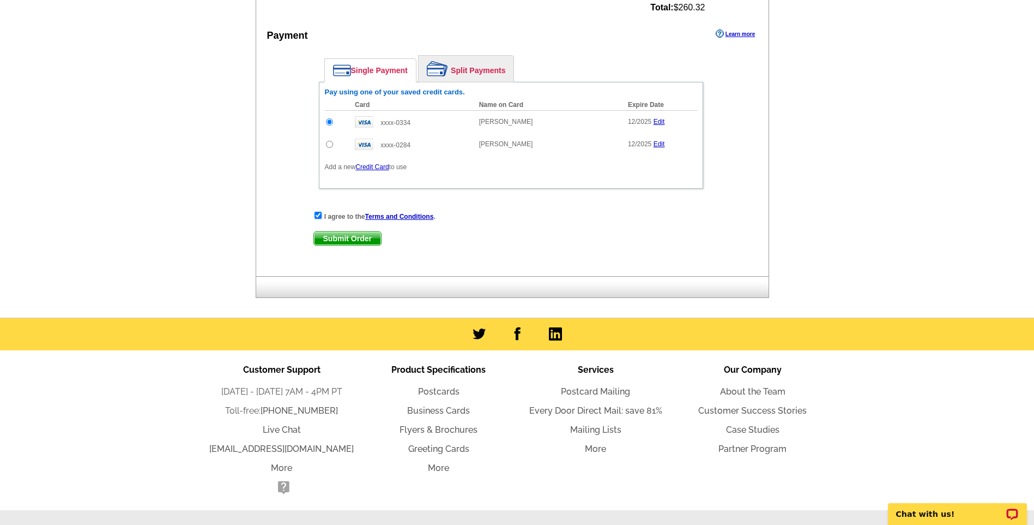
click at [346, 240] on span "Submit Order" at bounding box center [347, 238] width 67 height 13
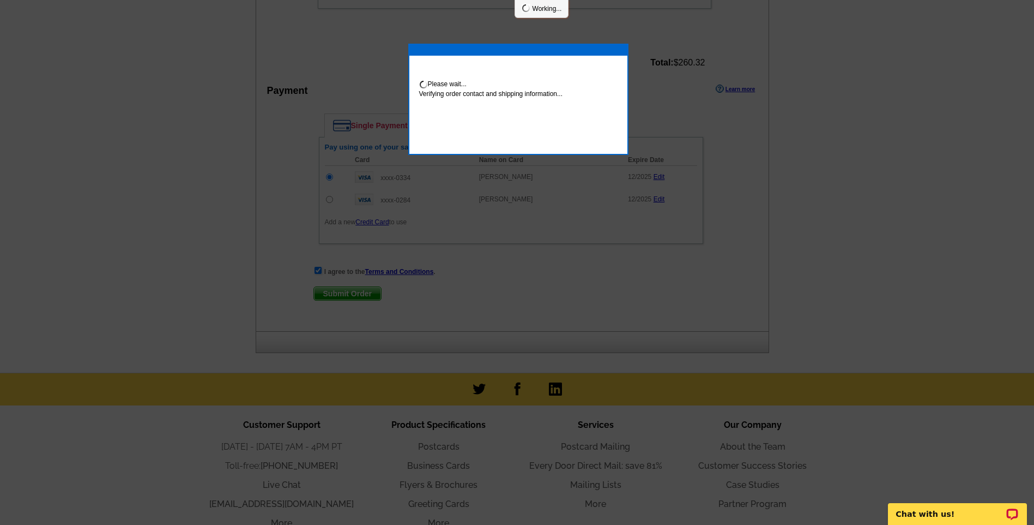
scroll to position [873, 0]
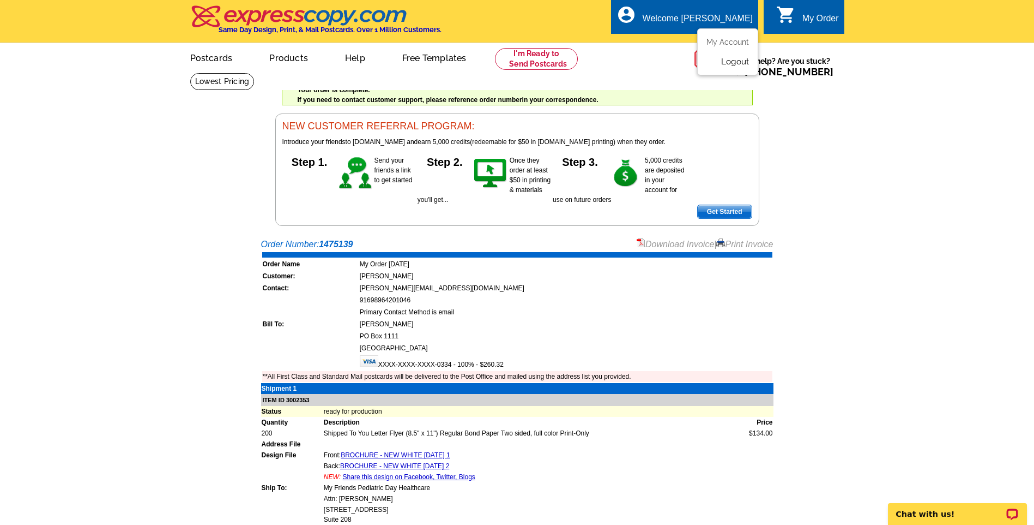
click at [744, 60] on link "Logout" at bounding box center [735, 62] width 28 height 10
